Goal: Navigation & Orientation: Find specific page/section

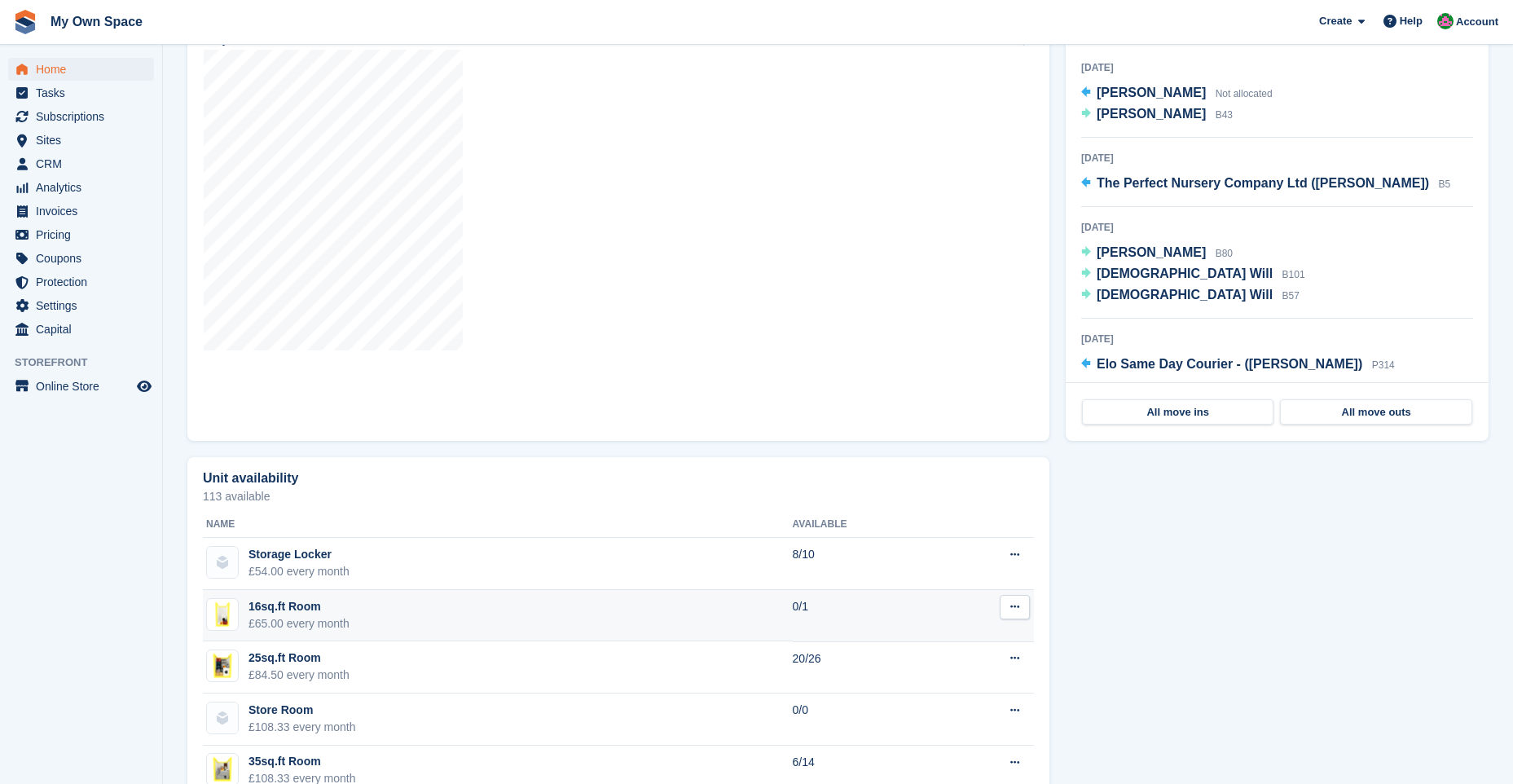
scroll to position [326, 0]
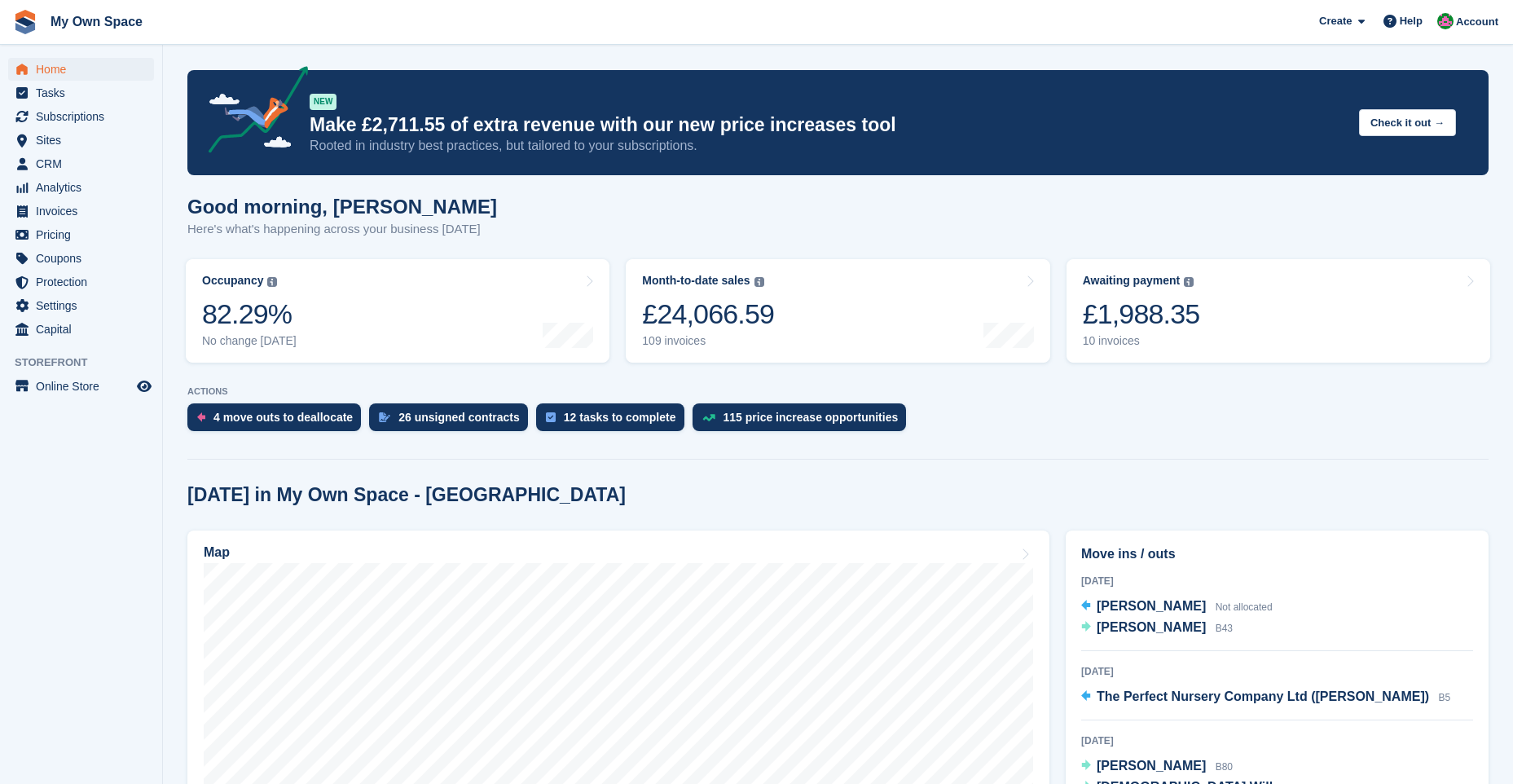
scroll to position [407, 0]
